Goal: Entertainment & Leisure: Consume media (video, audio)

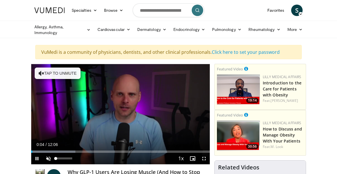
click at [49, 157] on span "Video Player" at bounding box center [48, 158] width 11 height 11
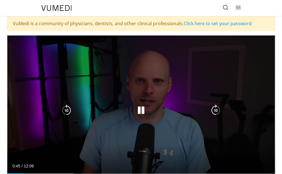
click at [142, 111] on icon "Video Player" at bounding box center [140, 110] width 11 height 11
